Goal: Task Accomplishment & Management: Manage account settings

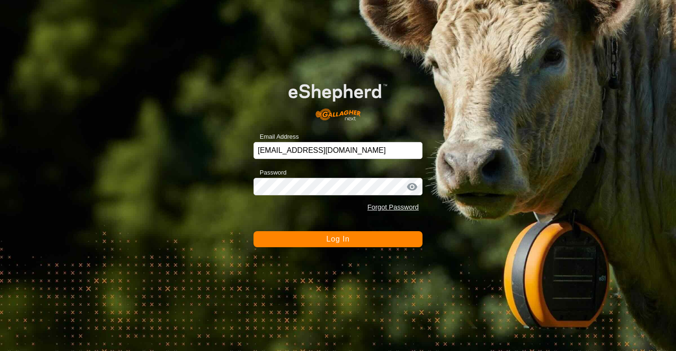
click at [346, 237] on span "Log In" at bounding box center [337, 239] width 23 height 8
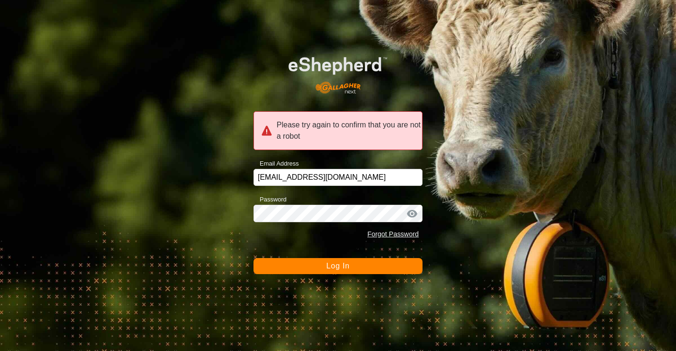
click at [332, 266] on span "Log In" at bounding box center [337, 266] width 23 height 8
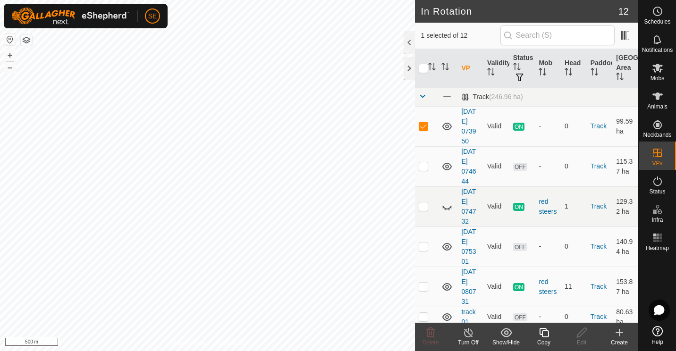
checkbox input "false"
checkbox input "true"
checkbox input "false"
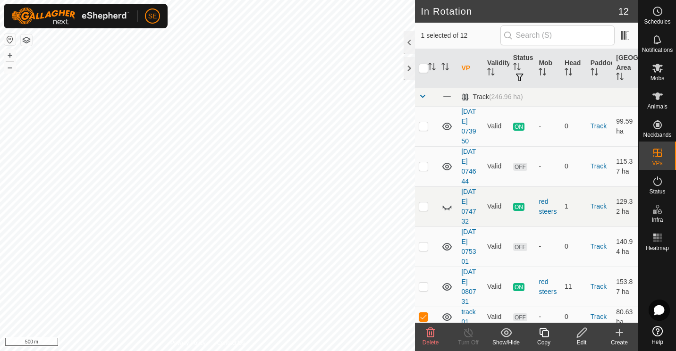
checkbox input "true"
checkbox input "false"
checkbox input "true"
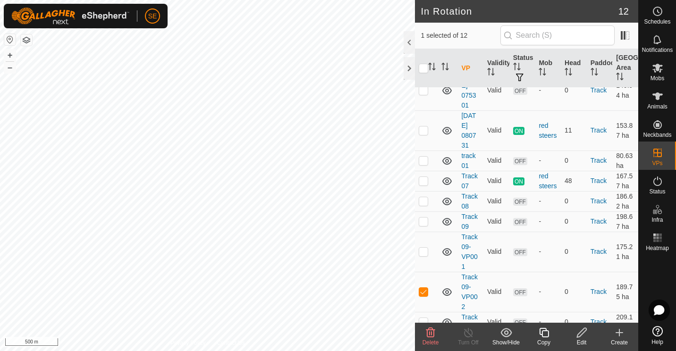
scroll to position [176, 0]
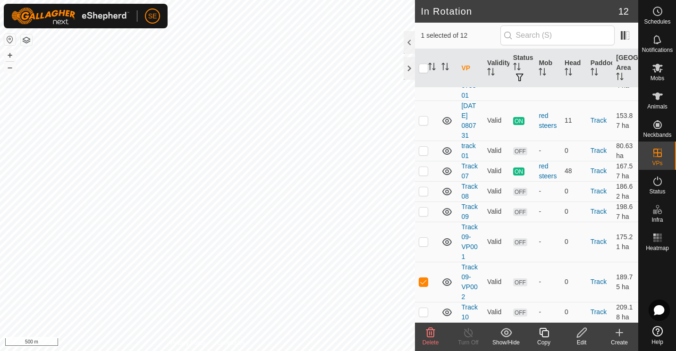
click at [579, 335] on icon at bounding box center [582, 332] width 12 height 11
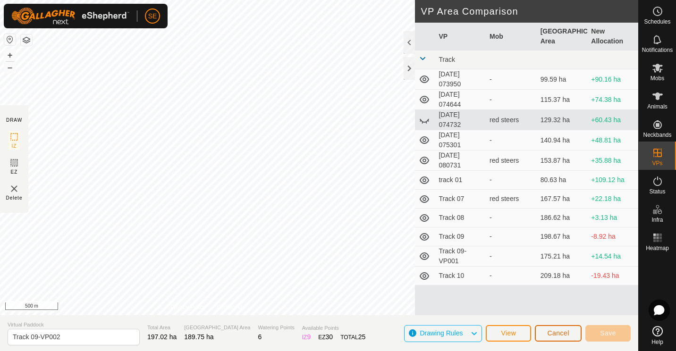
click at [555, 335] on span "Cancel" at bounding box center [558, 334] width 22 height 8
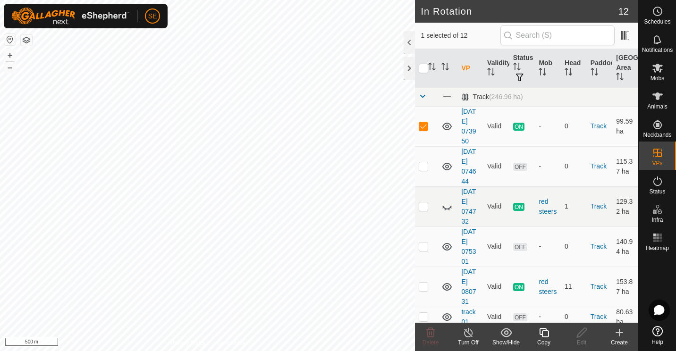
checkbox input "false"
checkbox input "true"
checkbox input "false"
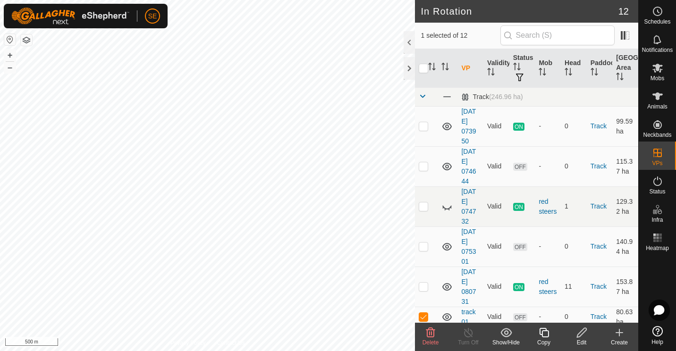
checkbox input "true"
checkbox input "false"
checkbox input "true"
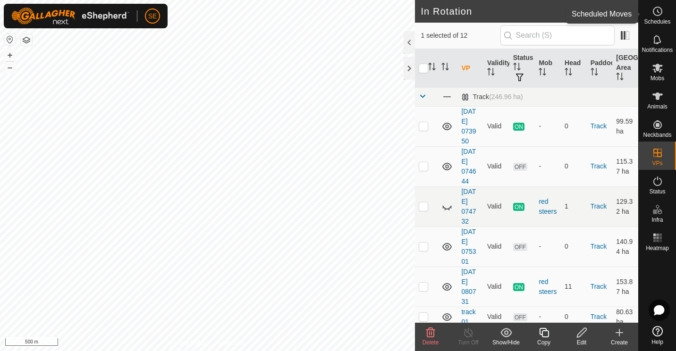
click at [656, 15] on icon at bounding box center [657, 11] width 11 height 11
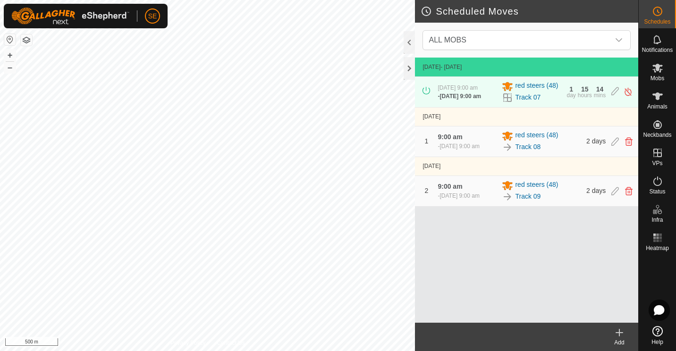
click at [617, 334] on icon at bounding box center [619, 332] width 11 height 11
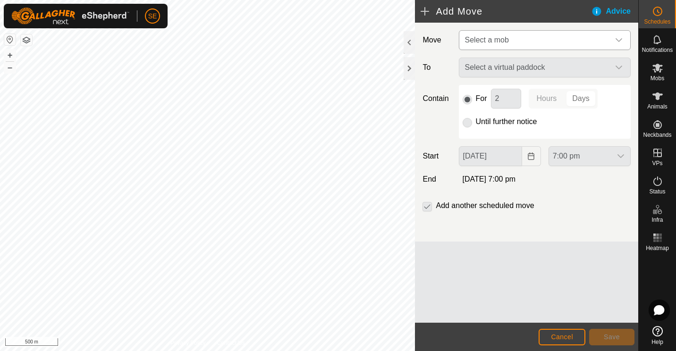
click at [623, 38] on div "dropdown trigger" at bounding box center [619, 40] width 19 height 19
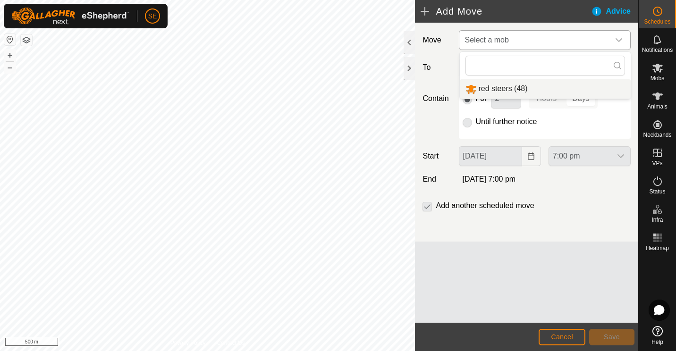
click at [502, 88] on li "red steers (48)" at bounding box center [545, 88] width 171 height 19
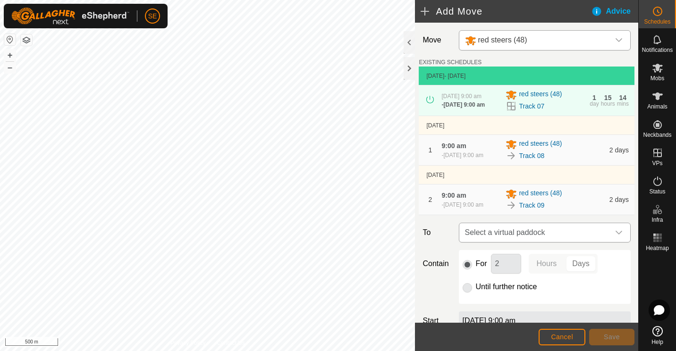
click at [615, 237] on icon "dropdown trigger" at bounding box center [619, 233] width 8 height 8
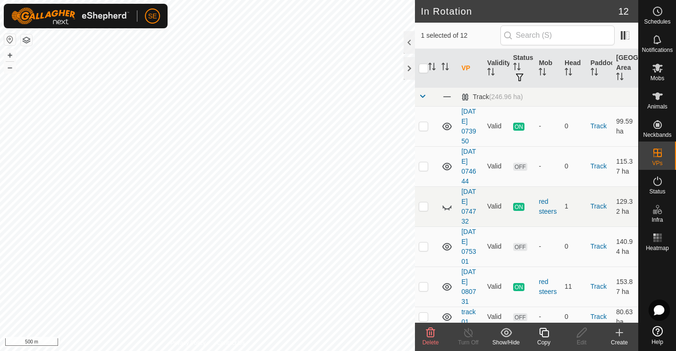
checkbox input "false"
checkbox input "true"
checkbox input "false"
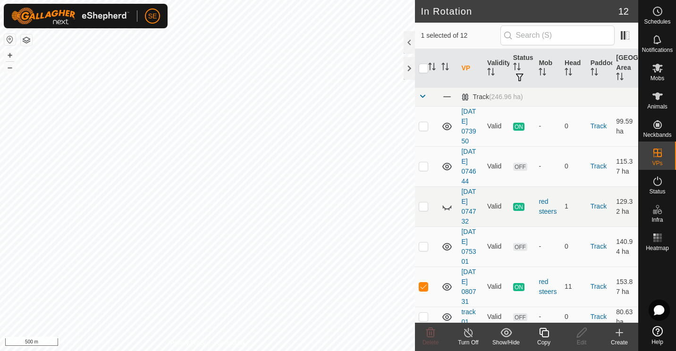
checkbox input "false"
checkbox input "true"
checkbox input "false"
checkbox input "true"
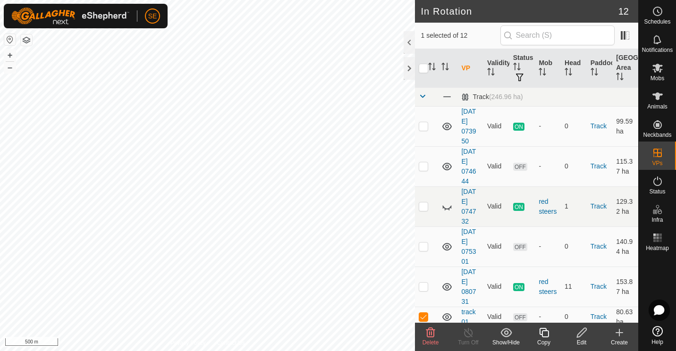
checkbox input "false"
checkbox input "true"
click at [657, 12] on icon at bounding box center [657, 11] width 11 height 11
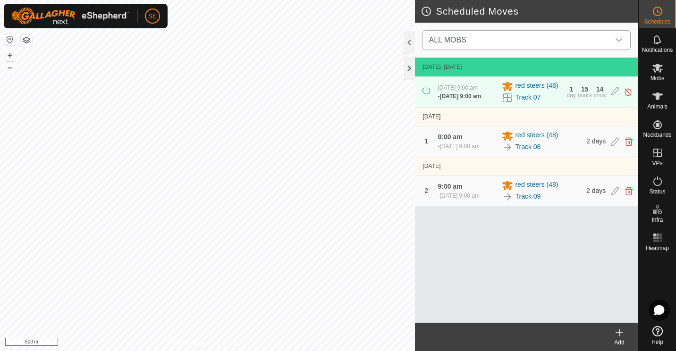
click at [620, 41] on icon "dropdown trigger" at bounding box center [619, 40] width 7 height 4
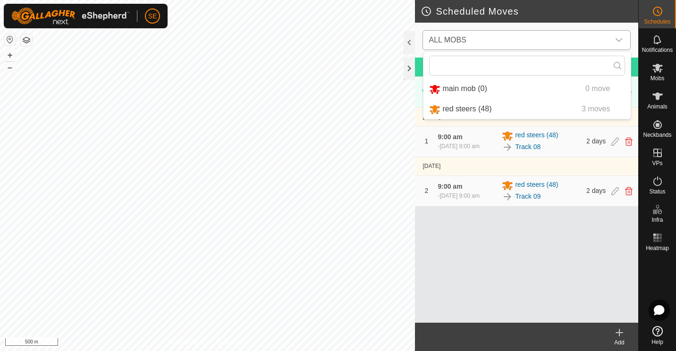
click at [475, 111] on li "red steers (48) 3 moves" at bounding box center [527, 109] width 207 height 19
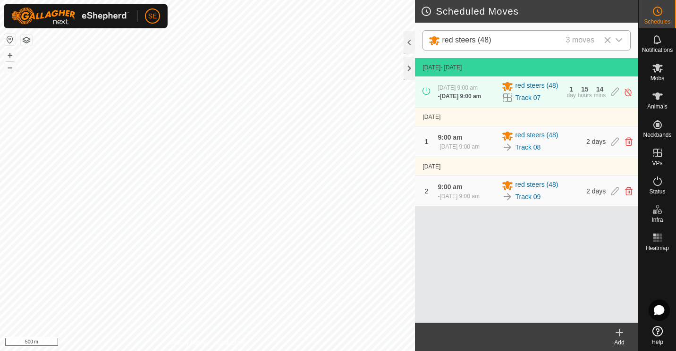
click at [618, 333] on icon at bounding box center [619, 333] width 7 height 0
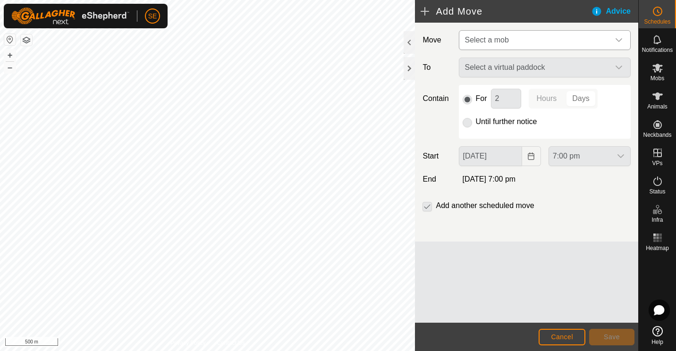
click at [618, 35] on div "dropdown trigger" at bounding box center [619, 40] width 19 height 19
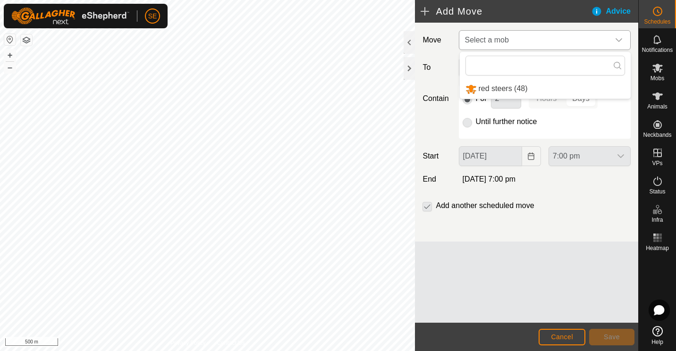
click at [502, 91] on li "red steers (48)" at bounding box center [545, 88] width 171 height 19
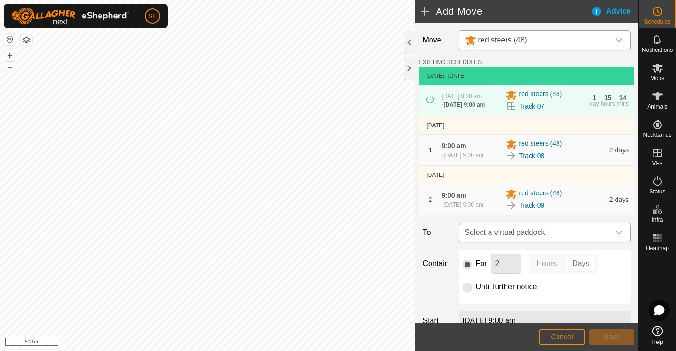
click at [616, 235] on icon "dropdown trigger" at bounding box center [619, 233] width 7 height 4
click at [492, 303] on li "Track 10 209.18 ha" at bounding box center [541, 304] width 154 height 14
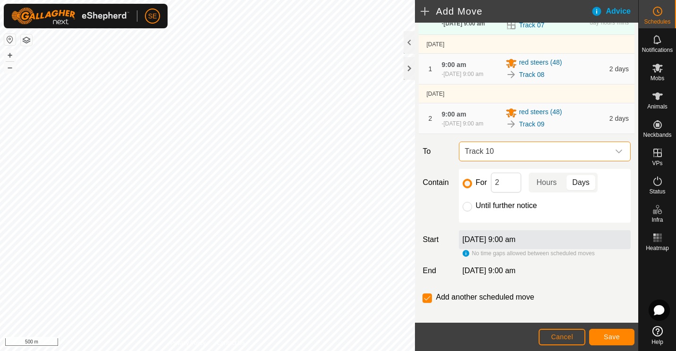
scroll to position [82, 0]
click at [428, 299] on input "checkbox" at bounding box center [427, 297] width 9 height 9
checkbox input "false"
click at [613, 336] on span "Save" at bounding box center [612, 337] width 16 height 8
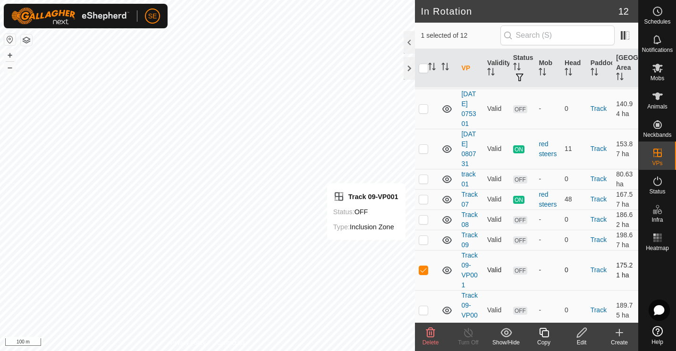
scroll to position [139, 0]
click at [425, 273] on p-checkbox at bounding box center [423, 269] width 9 height 8
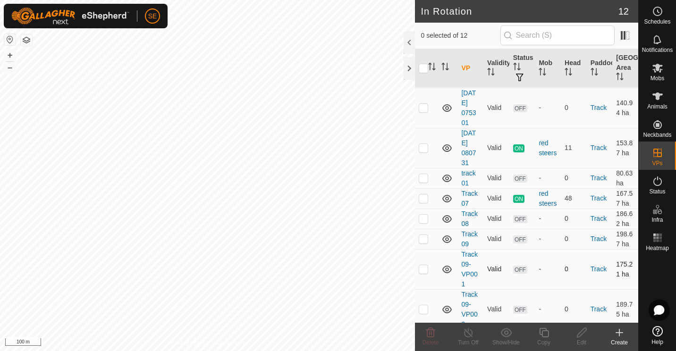
scroll to position [176, 0]
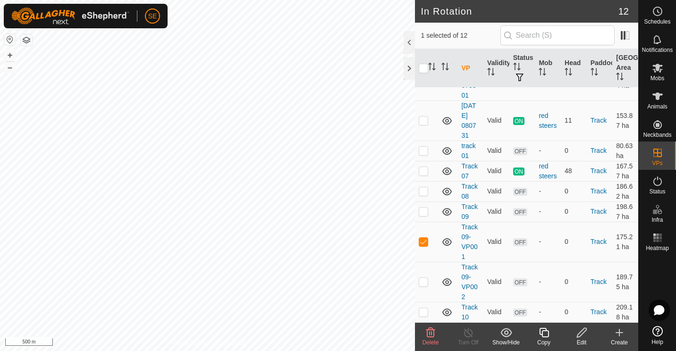
checkbox input "false"
click at [424, 311] on p-checkbox at bounding box center [423, 312] width 9 height 8
checkbox input "false"
click at [659, 101] on icon at bounding box center [657, 96] width 11 height 11
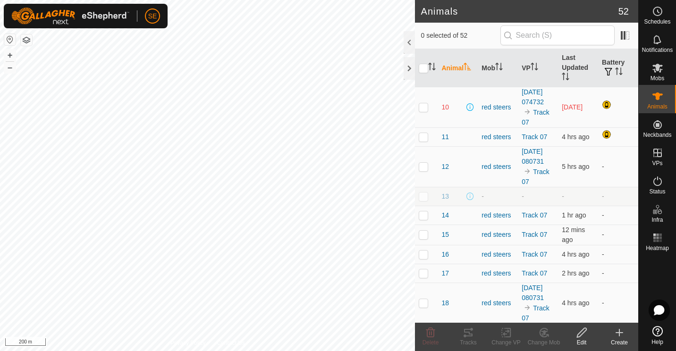
click at [423, 111] on p-checkbox at bounding box center [423, 107] width 9 height 8
checkbox input "false"
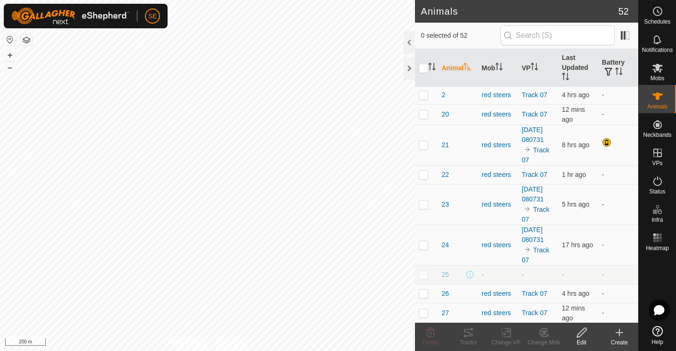
scroll to position [257, 0]
click at [424, 148] on p-checkbox at bounding box center [423, 145] width 9 height 8
checkbox input "false"
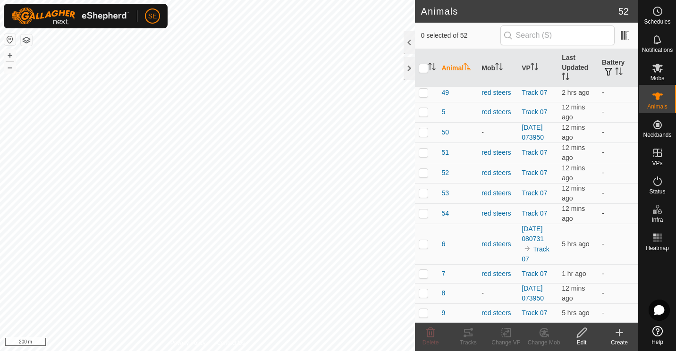
scroll to position [1167, 0]
click at [607, 65] on th "Battery" at bounding box center [618, 68] width 40 height 38
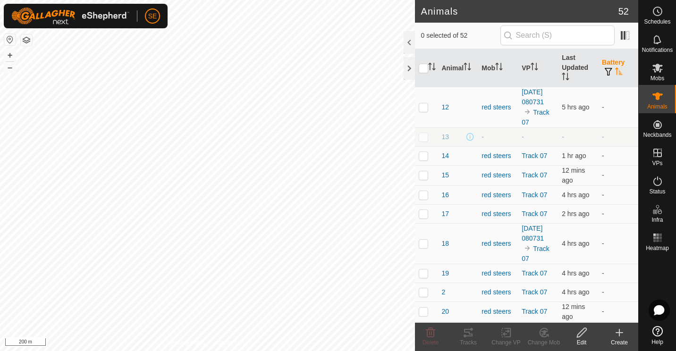
click at [607, 65] on th "Battery" at bounding box center [618, 68] width 40 height 38
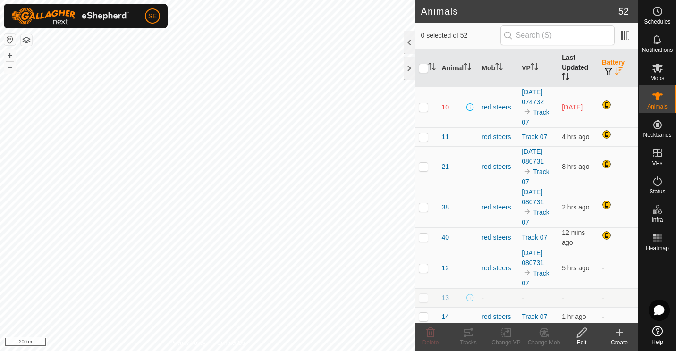
click at [563, 59] on th "Last Updated" at bounding box center [578, 68] width 40 height 38
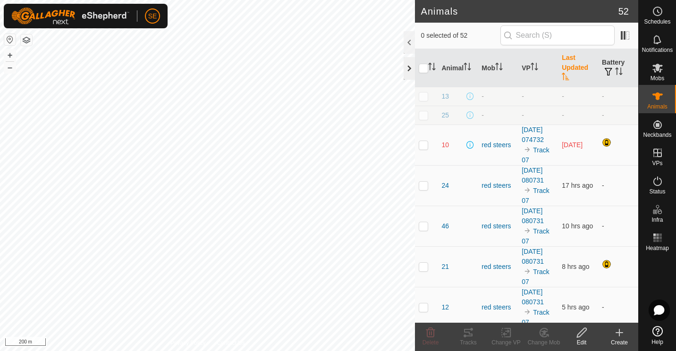
click at [410, 66] on div at bounding box center [409, 68] width 11 height 23
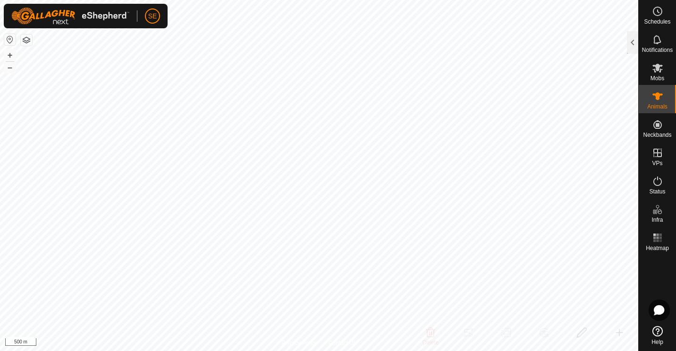
click at [27, 41] on button "button" at bounding box center [26, 39] width 11 height 11
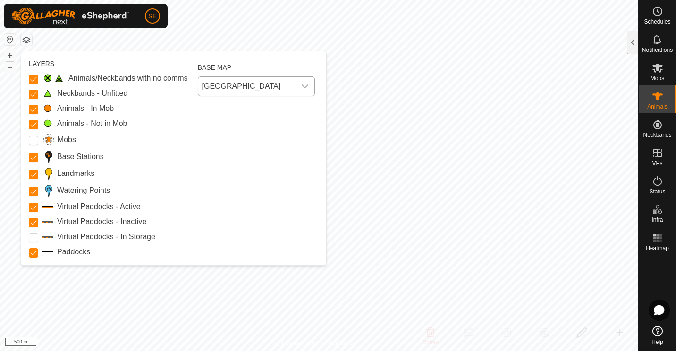
click at [307, 89] on icon "dropdown trigger" at bounding box center [305, 87] width 8 height 8
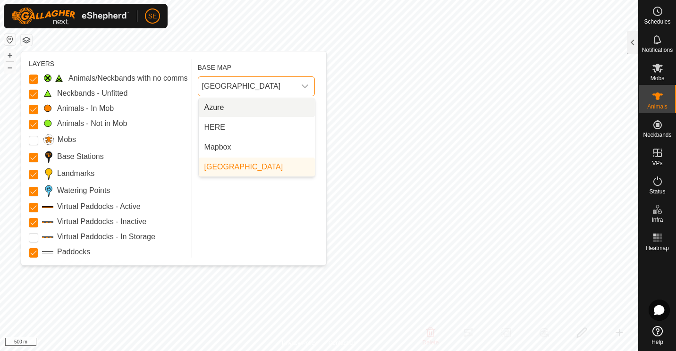
click at [237, 85] on span "[GEOGRAPHIC_DATA]" at bounding box center [246, 86] width 97 height 19
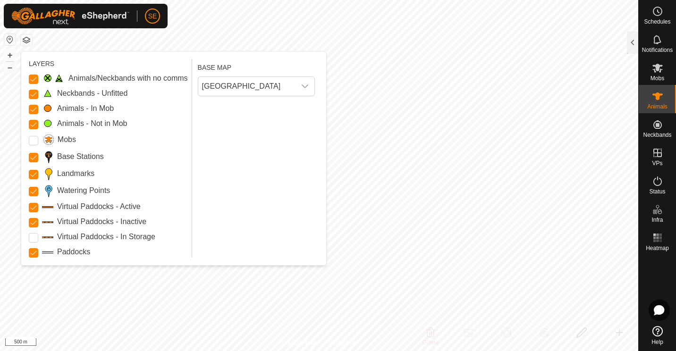
click at [26, 42] on button "button" at bounding box center [26, 39] width 11 height 11
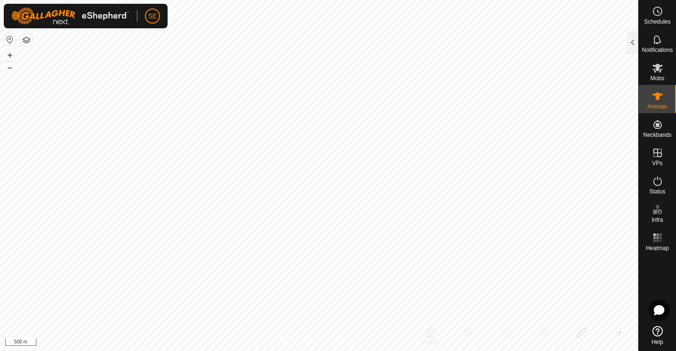
click at [7, 36] on button "button" at bounding box center [9, 39] width 11 height 11
click at [9, 67] on button "–" at bounding box center [9, 67] width 11 height 11
